Goal: Information Seeking & Learning: Learn about a topic

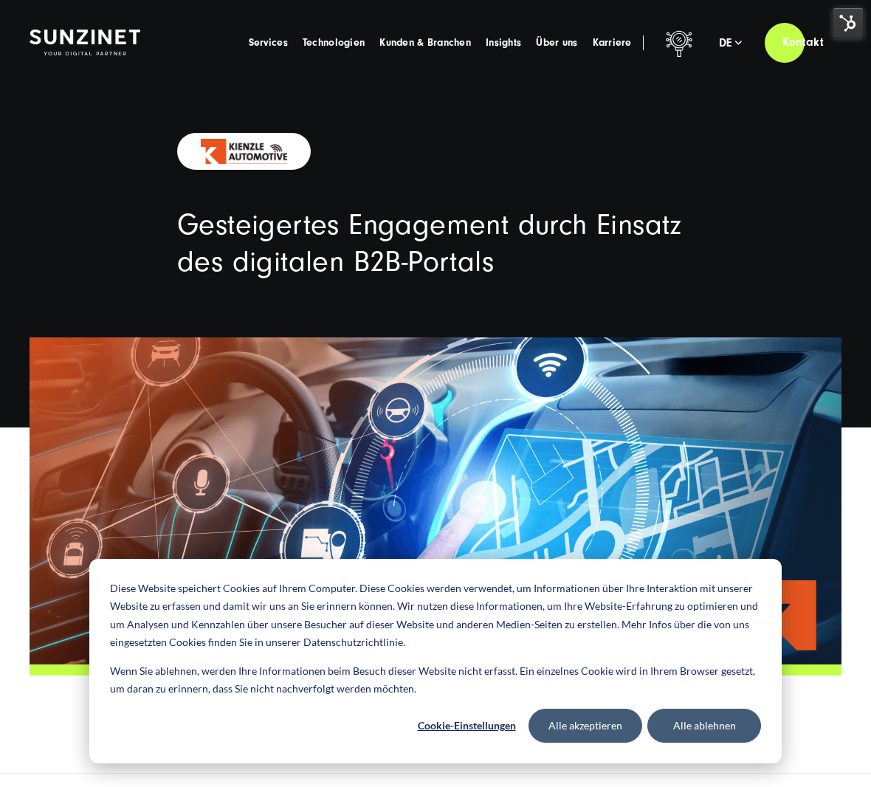
click at [603, 158] on div at bounding box center [436, 152] width 576 height 38
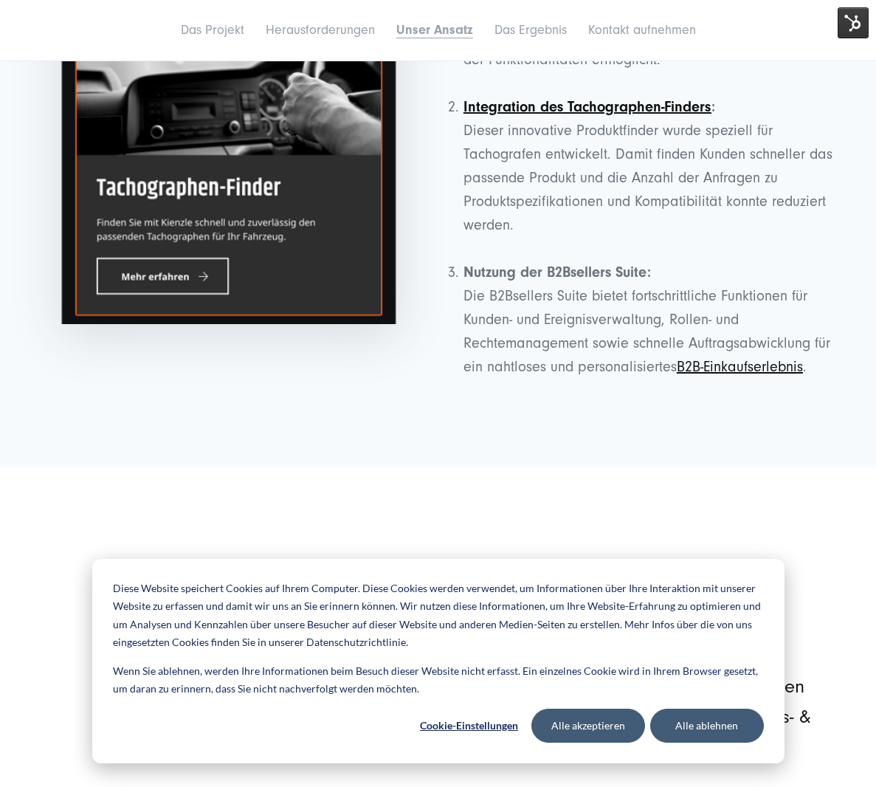
scroll to position [3423, 0]
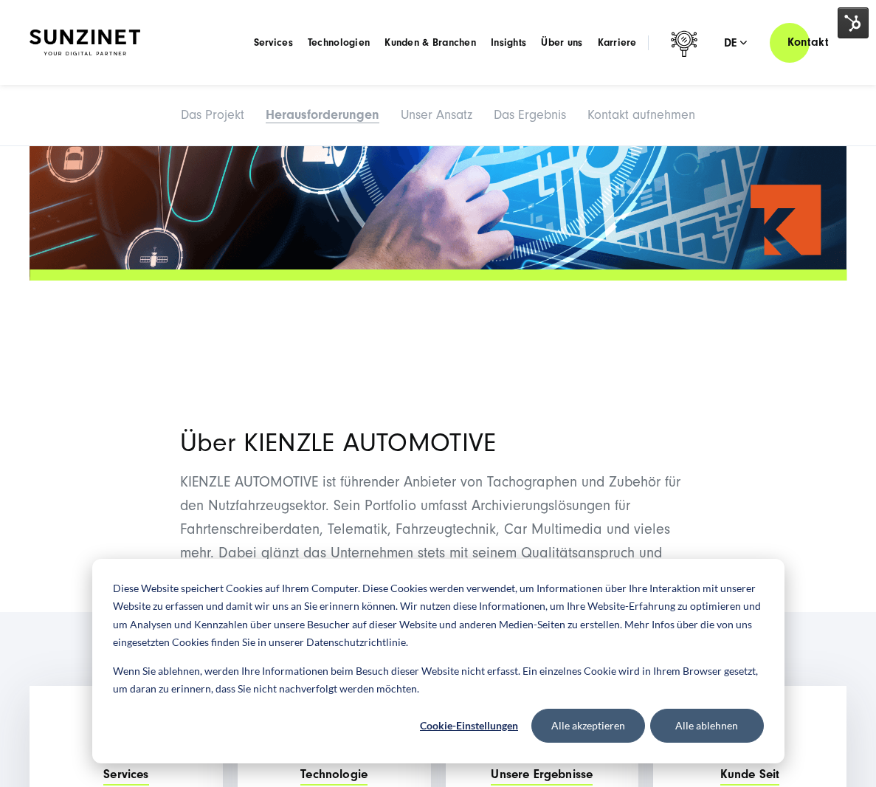
scroll to position [0, 0]
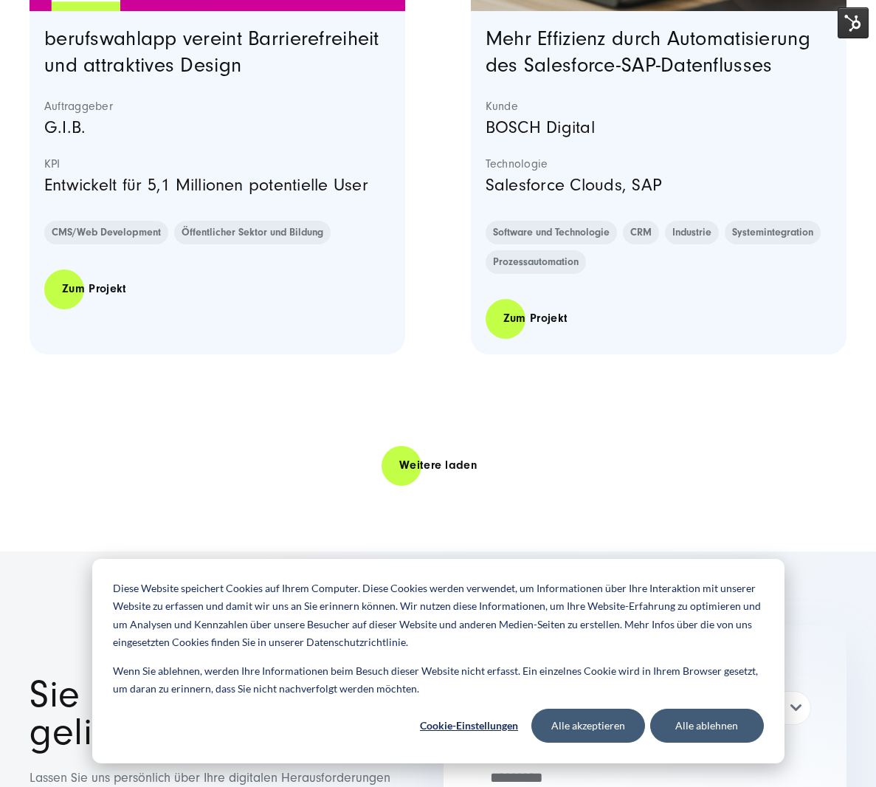
scroll to position [4697, 0]
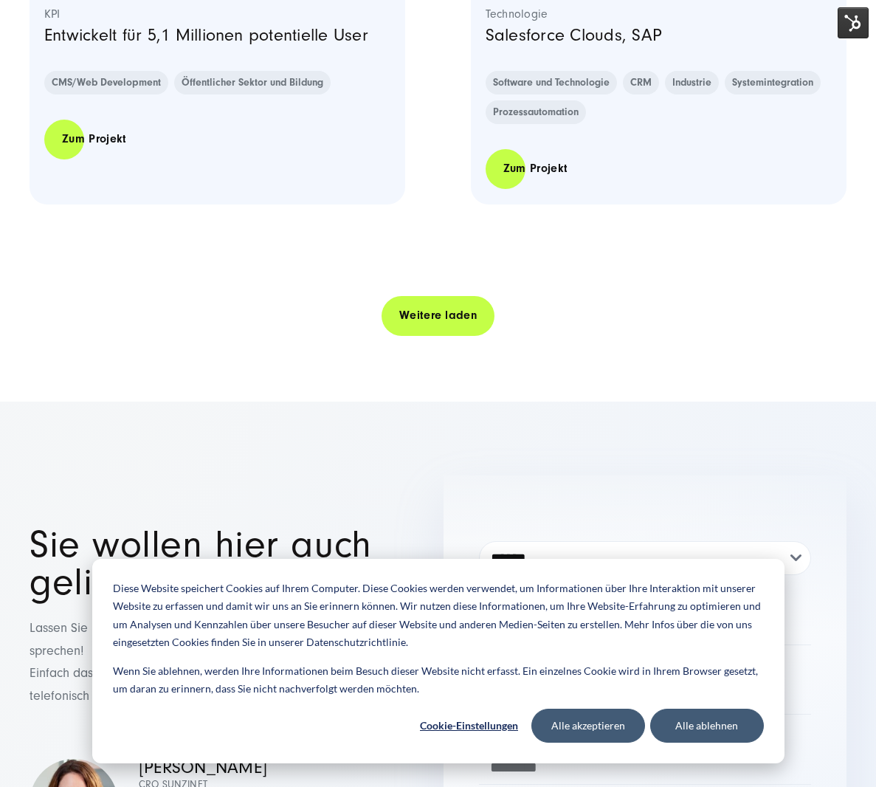
click at [442, 317] on link "Weitere laden" at bounding box center [438, 316] width 113 height 42
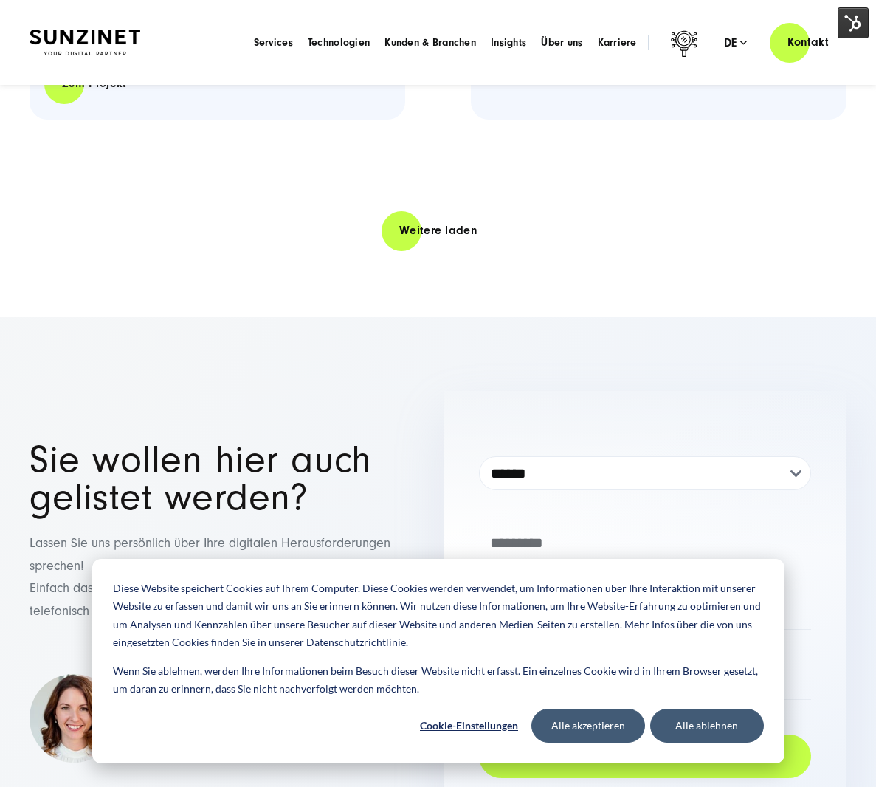
scroll to position [9077, 0]
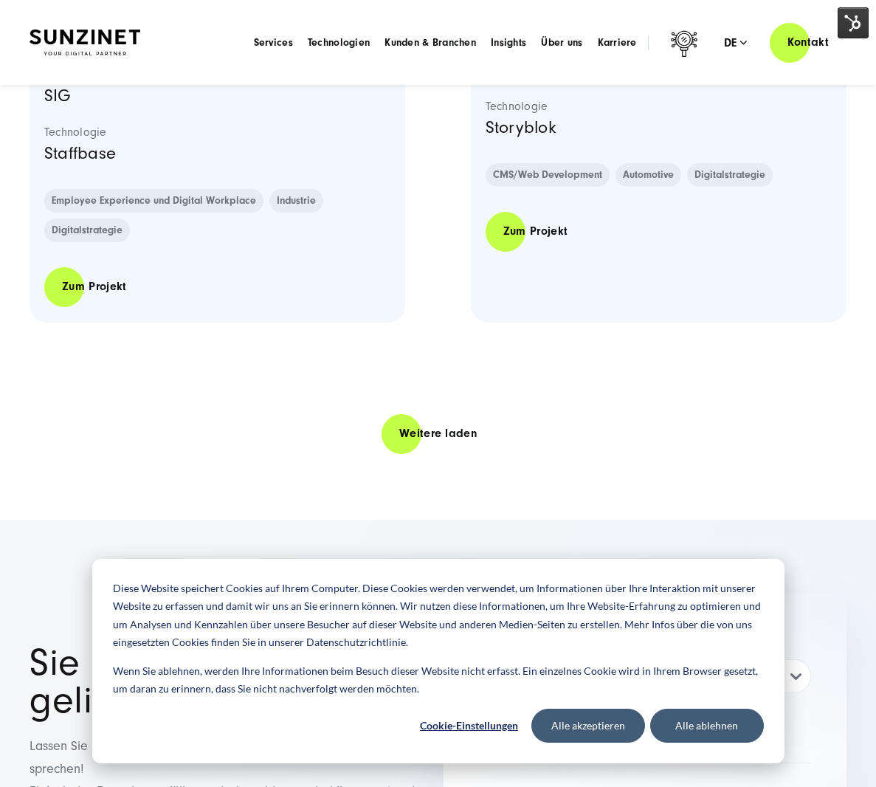
click at [431, 429] on link "Weitere laden" at bounding box center [438, 434] width 113 height 42
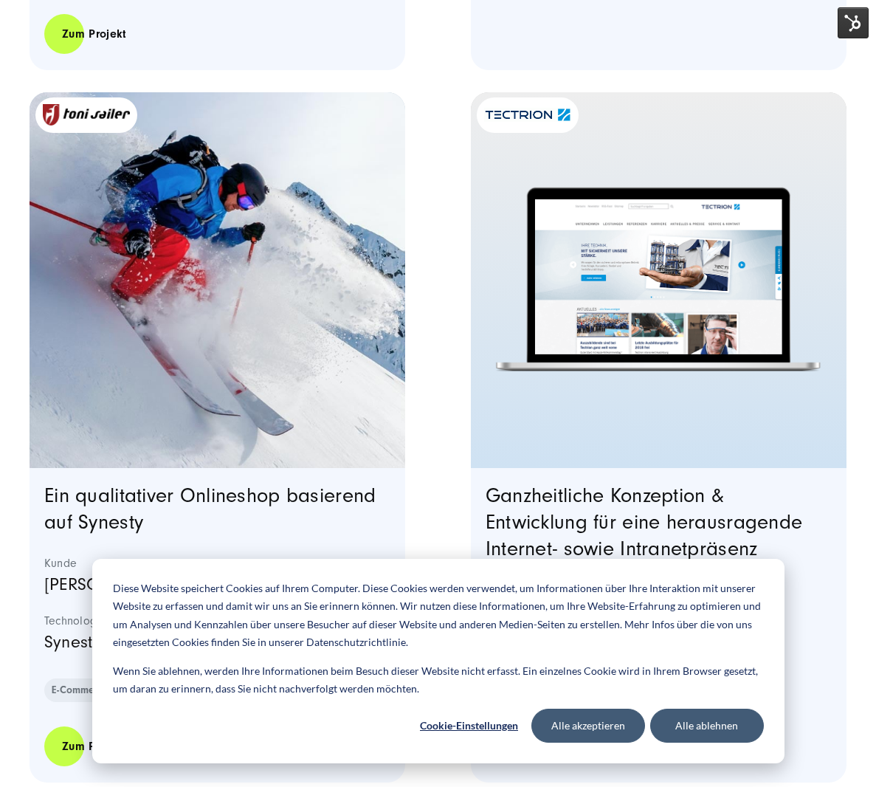
scroll to position [13450, 0]
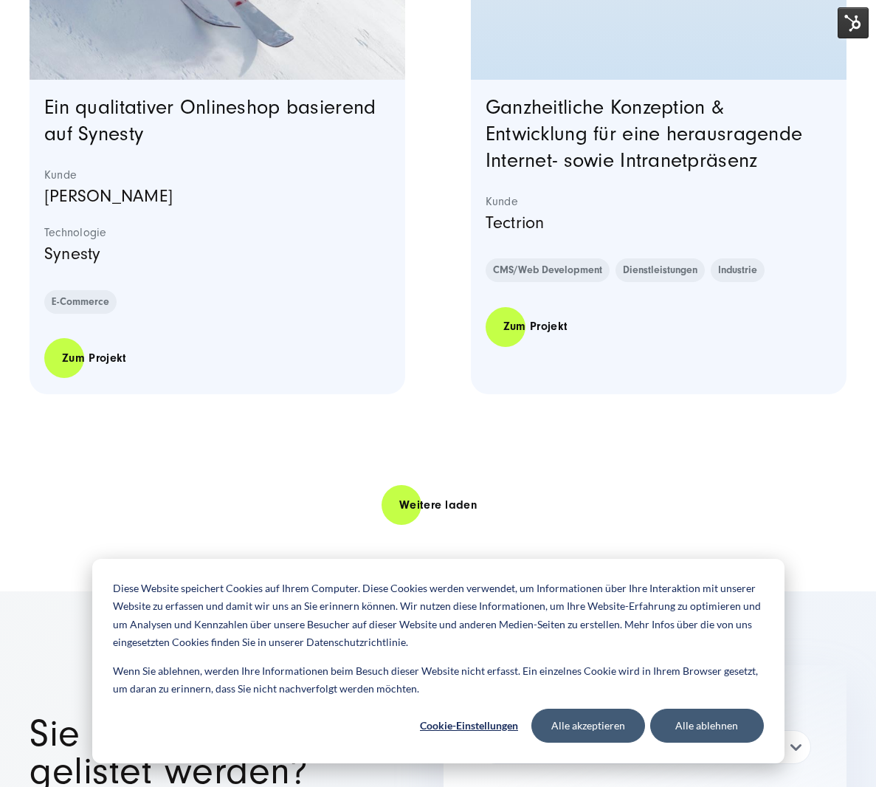
click at [425, 484] on div "Weitere laden" at bounding box center [438, 505] width 817 height 42
click at [425, 492] on link "Weitere laden" at bounding box center [438, 505] width 113 height 42
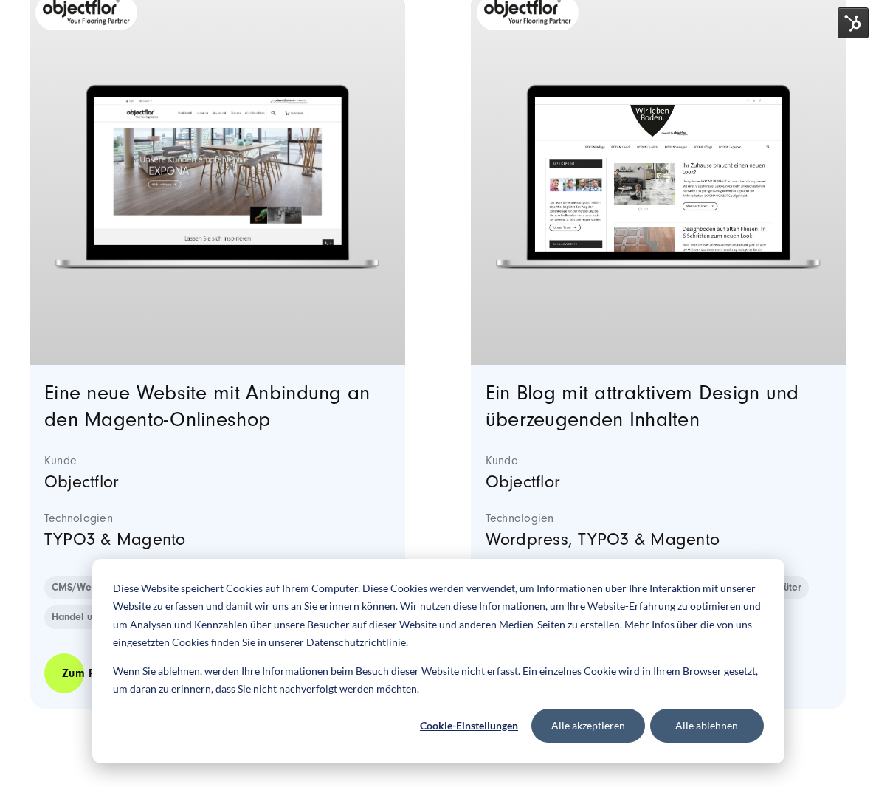
scroll to position [18129, 0]
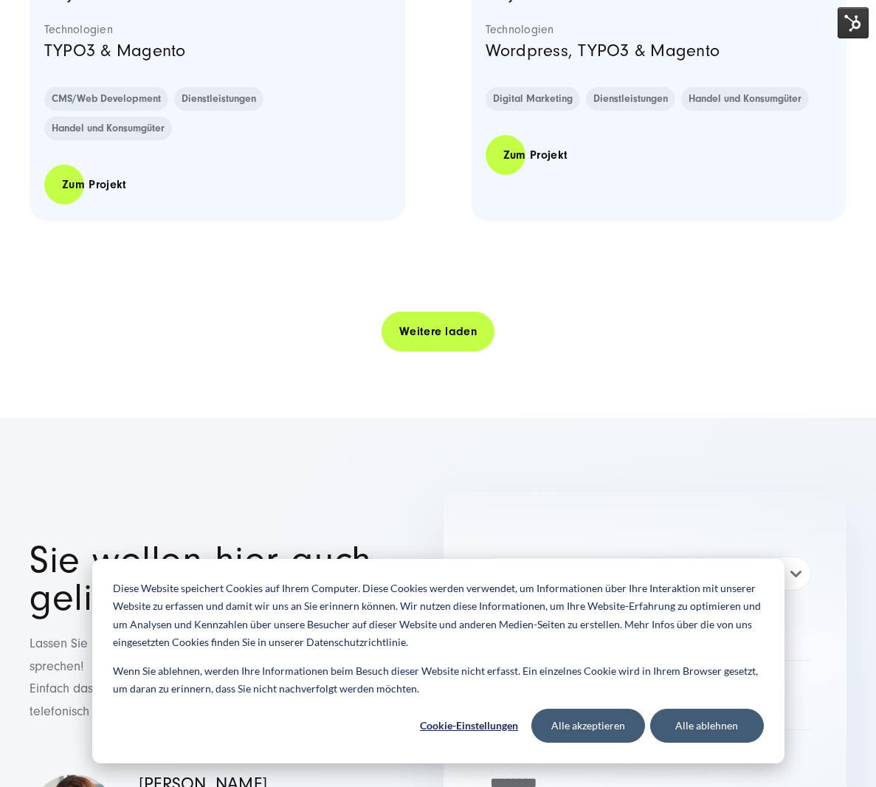
click at [453, 339] on link "Weitere laden" at bounding box center [438, 332] width 113 height 42
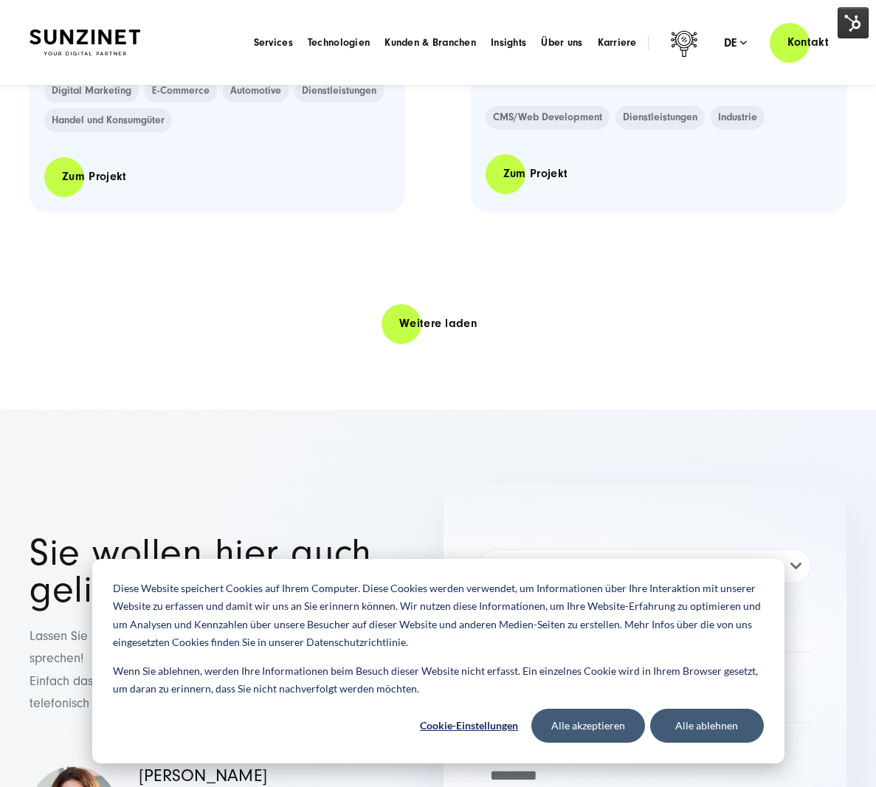
scroll to position [22726, 0]
click at [449, 313] on link "Weitere laden" at bounding box center [438, 324] width 113 height 42
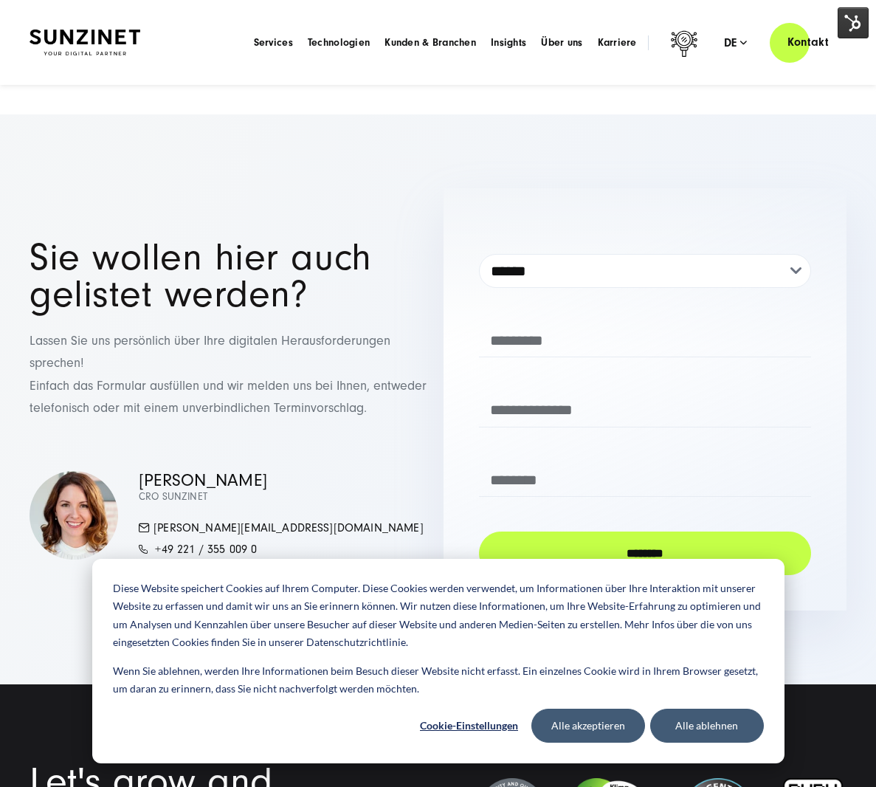
scroll to position [27229, 0]
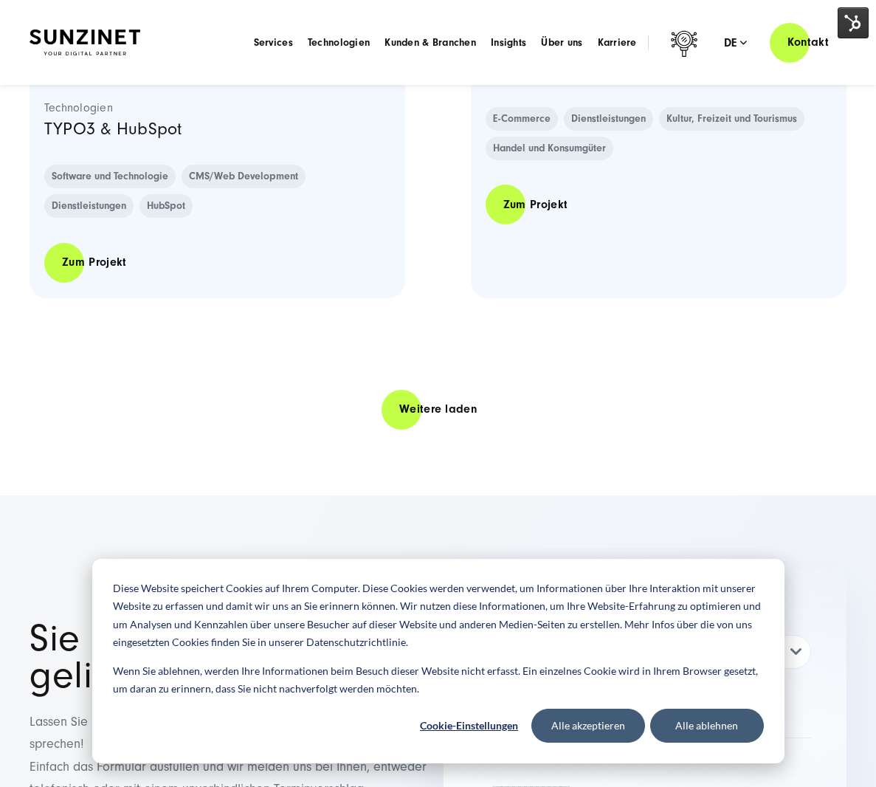
click at [440, 392] on link "Weitere laden" at bounding box center [438, 409] width 113 height 42
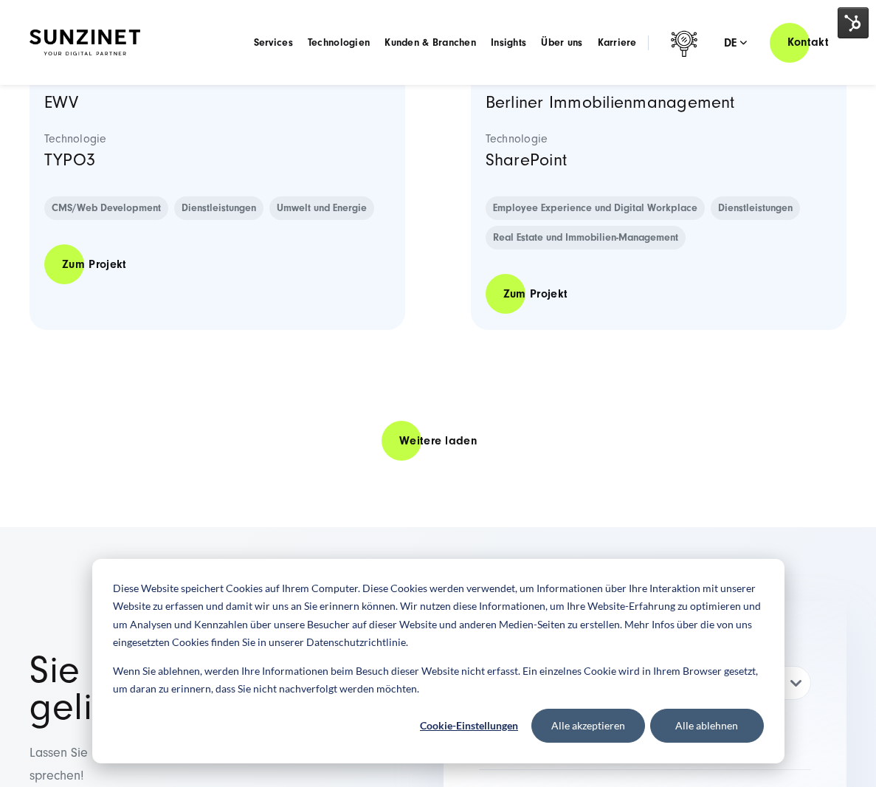
scroll to position [31670, 0]
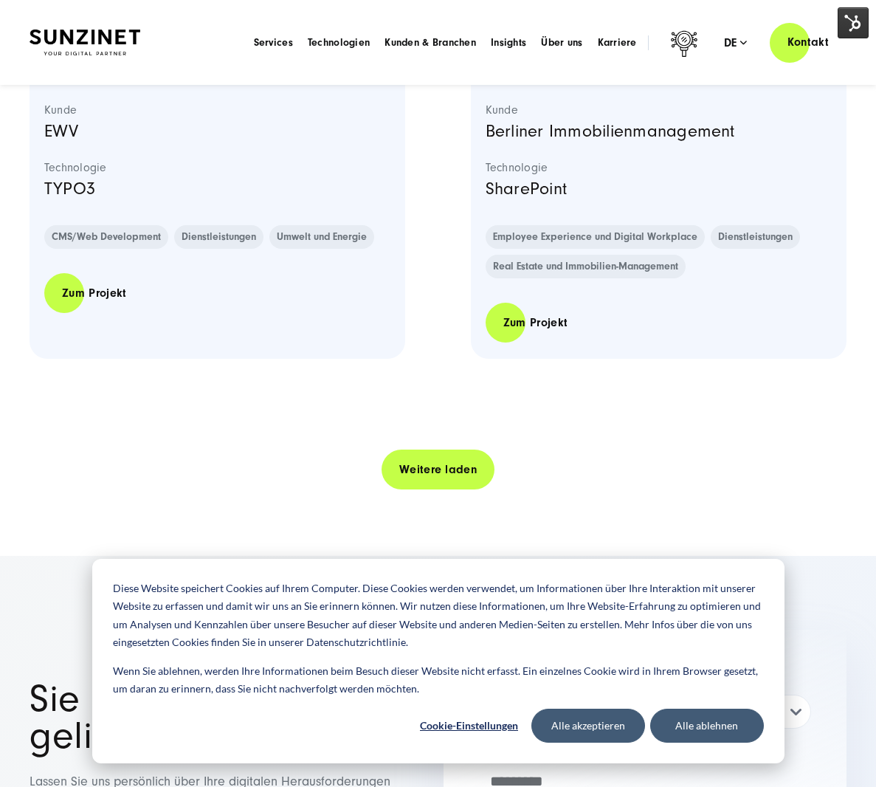
click at [440, 474] on link "Weitere laden" at bounding box center [438, 470] width 113 height 42
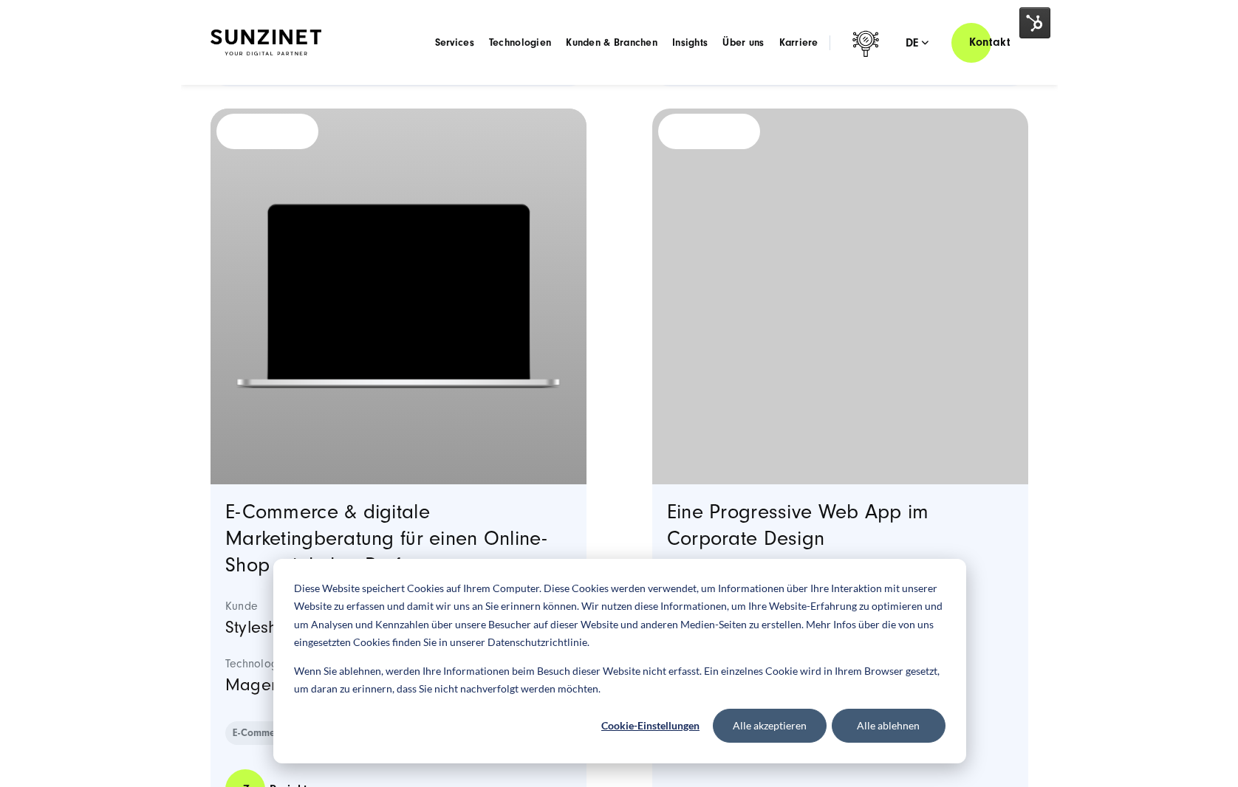
scroll to position [18864, 0]
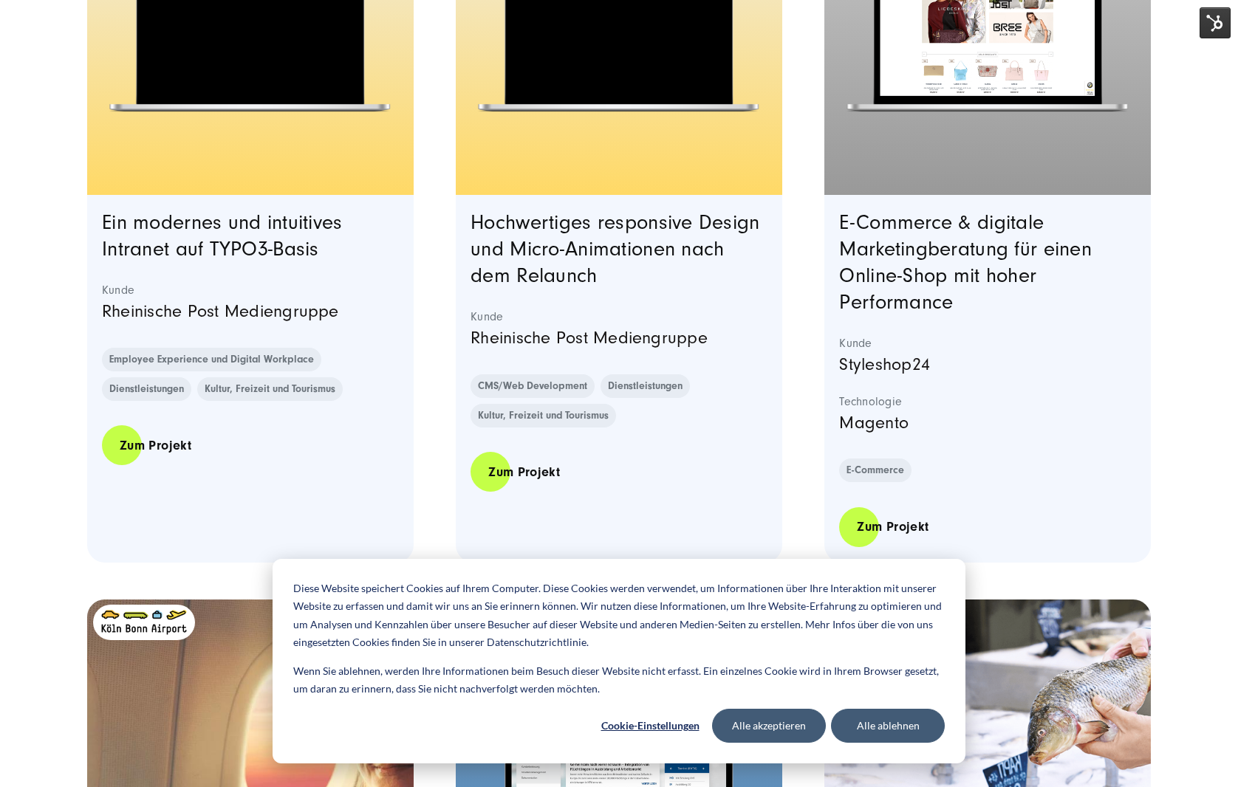
scroll to position [18390, 0]
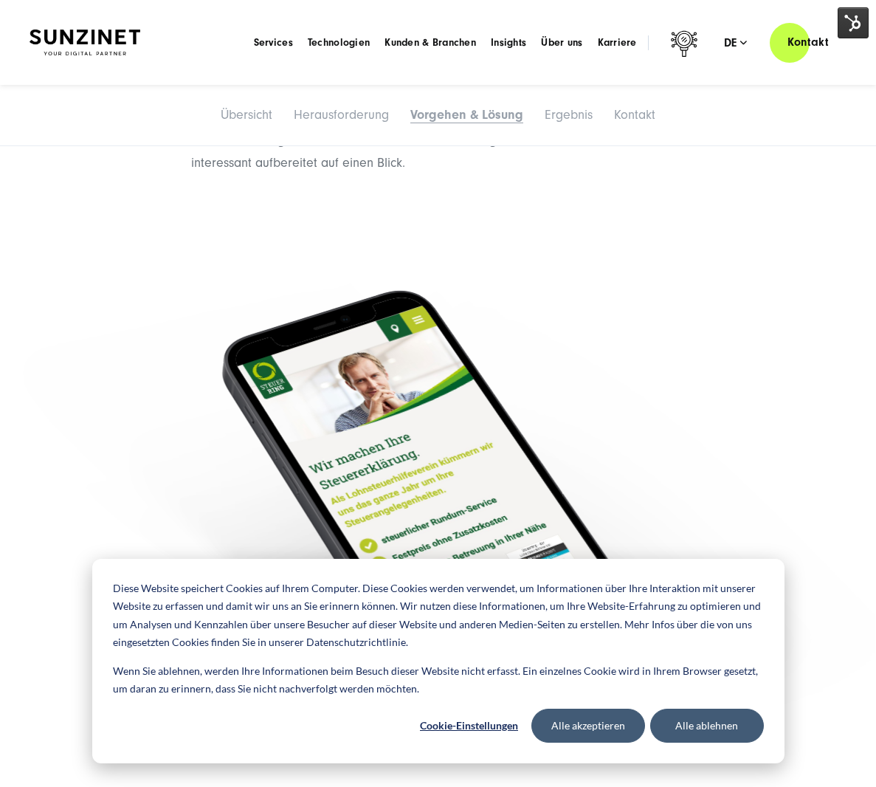
scroll to position [1888, 0]
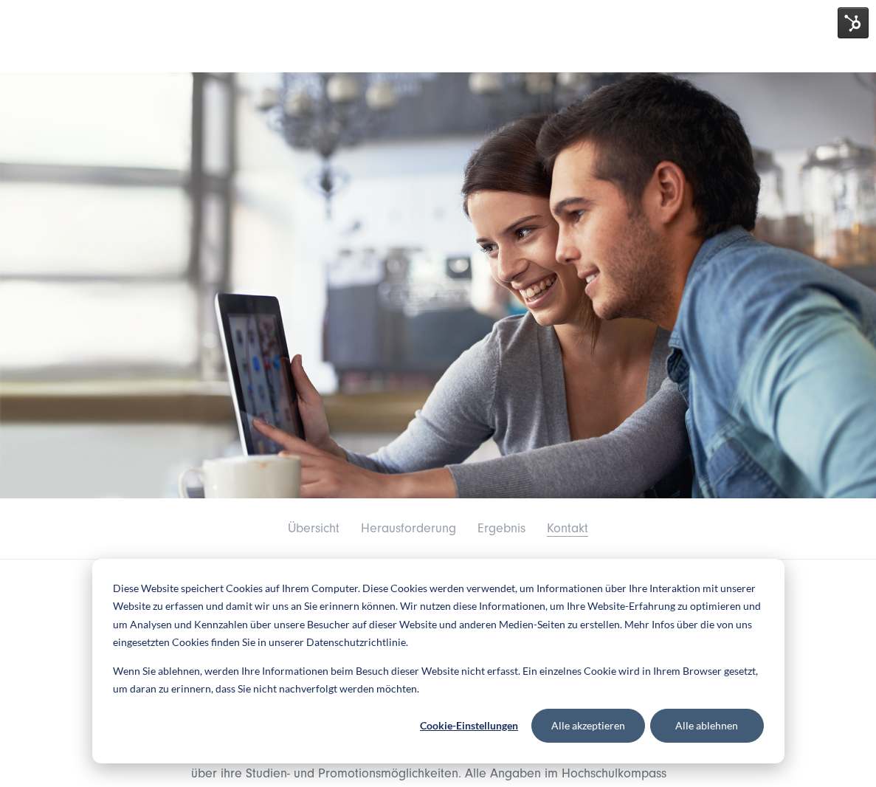
scroll to position [19, 0]
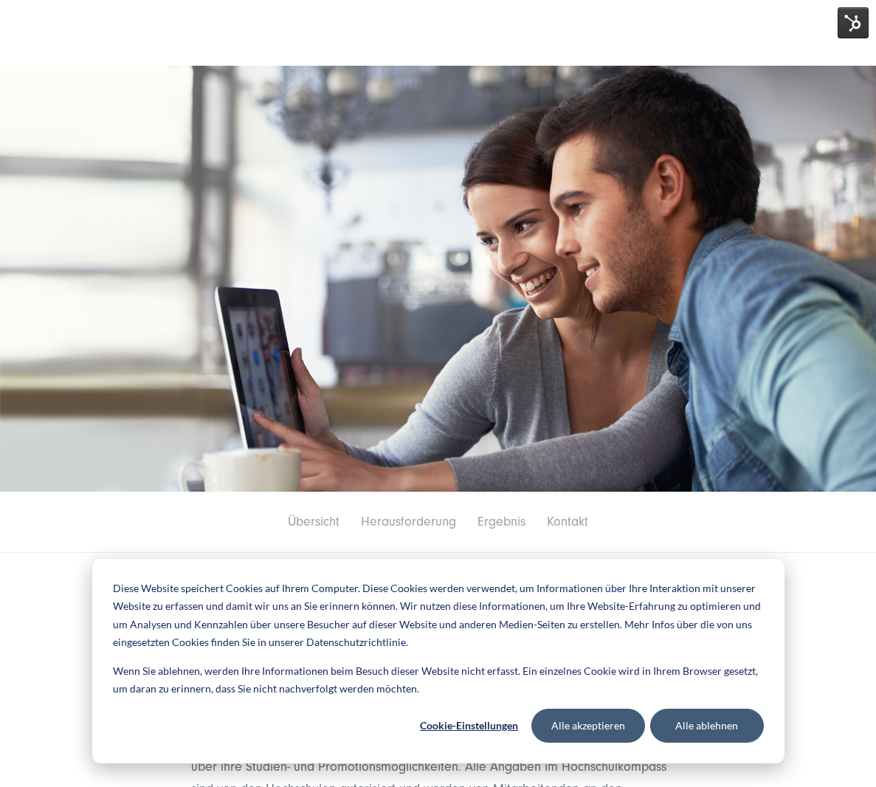
click at [546, 530] on li "Kontakt" at bounding box center [567, 522] width 59 height 31
